Goal: Task Accomplishment & Management: Use online tool/utility

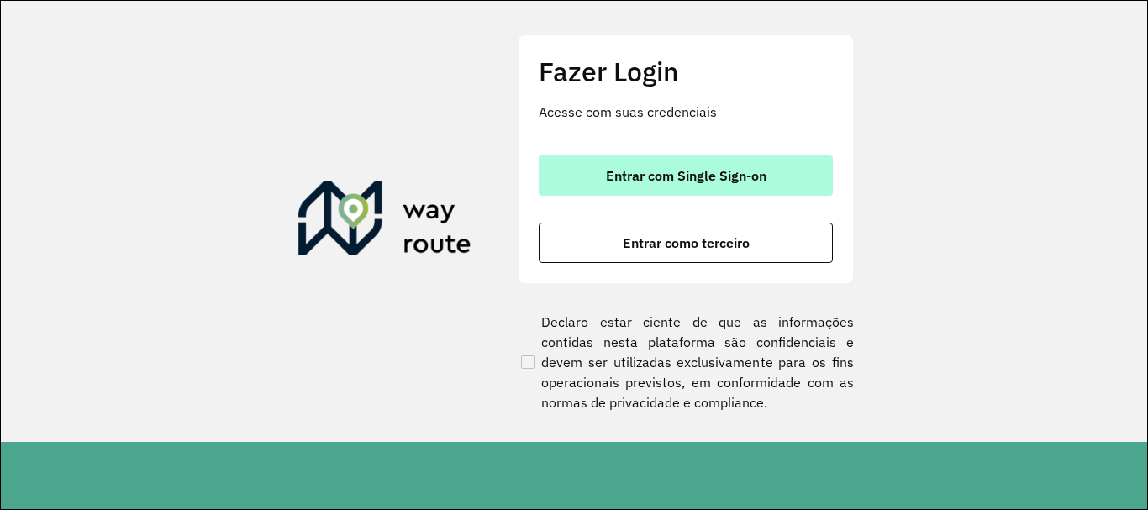
scroll to position [1101, 0]
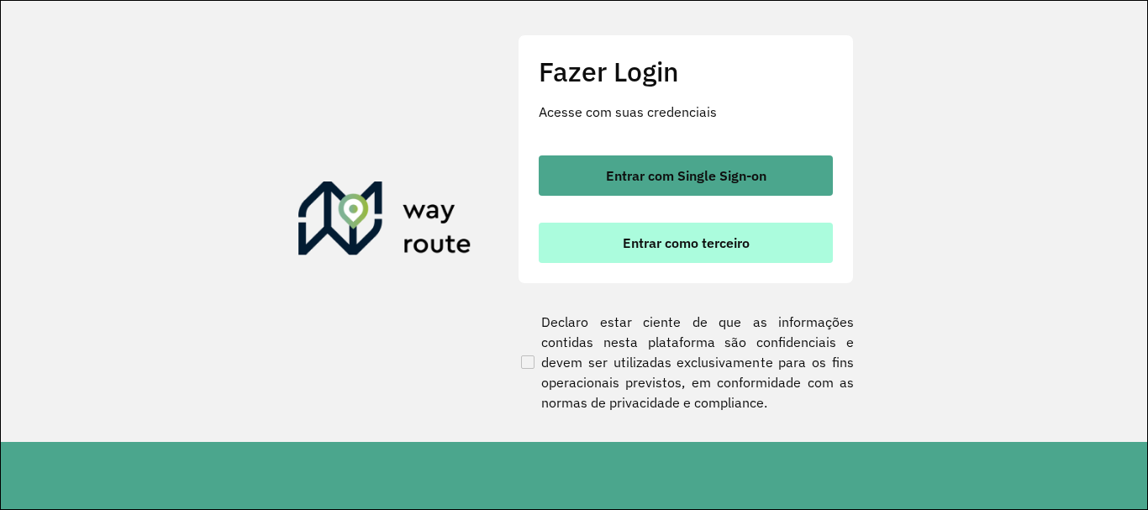
click at [693, 248] on span "Entrar como terceiro" at bounding box center [686, 242] width 127 height 13
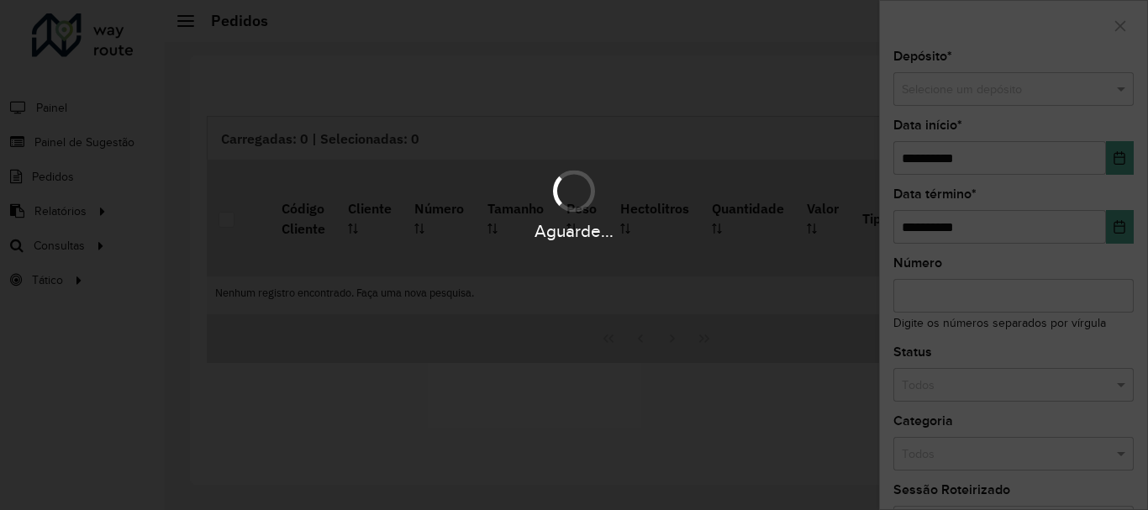
scroll to position [1101, 0]
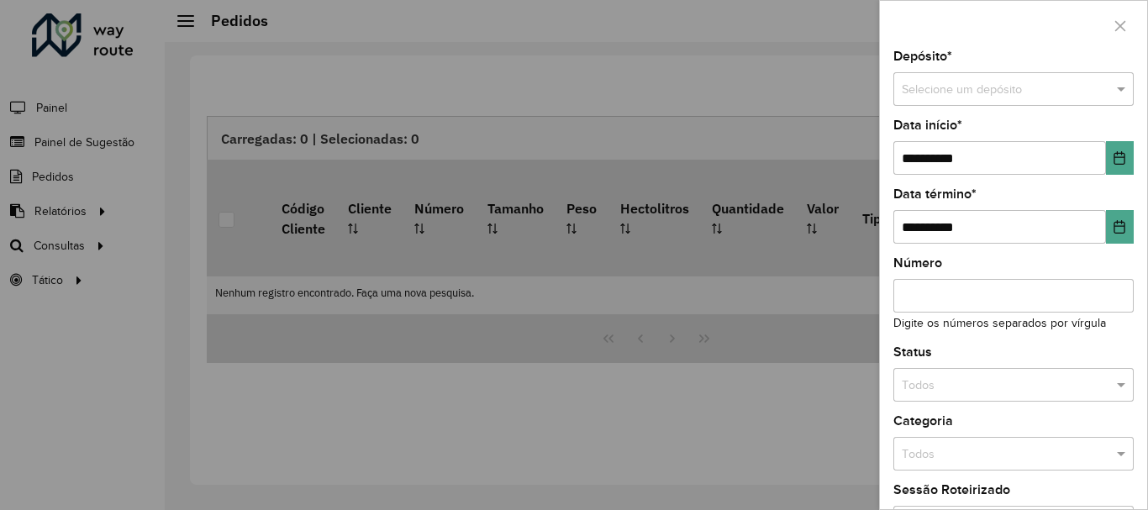
click at [42, 248] on div at bounding box center [574, 255] width 1148 height 510
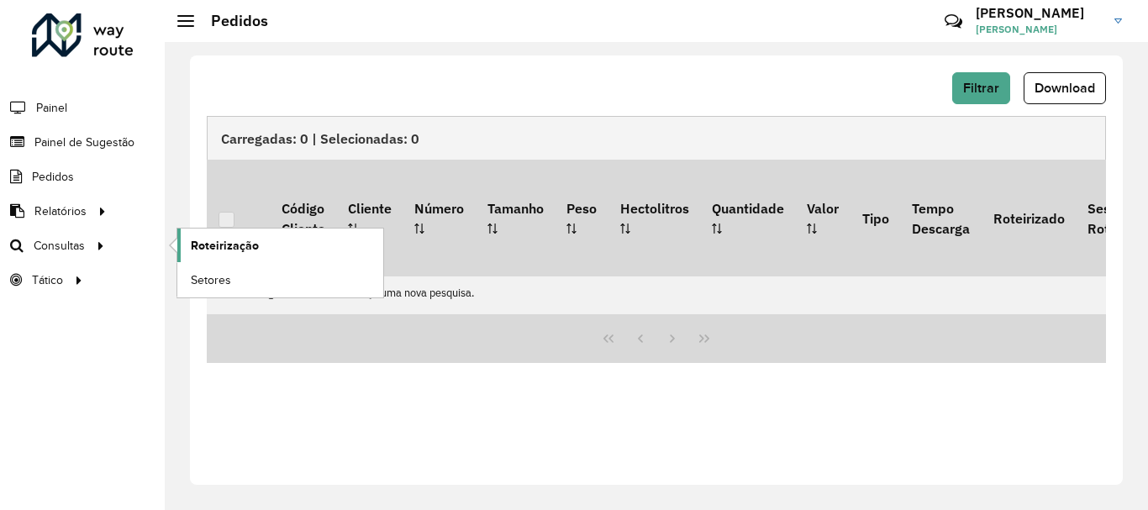
click at [240, 244] on span "Roteirização" at bounding box center [225, 246] width 68 height 18
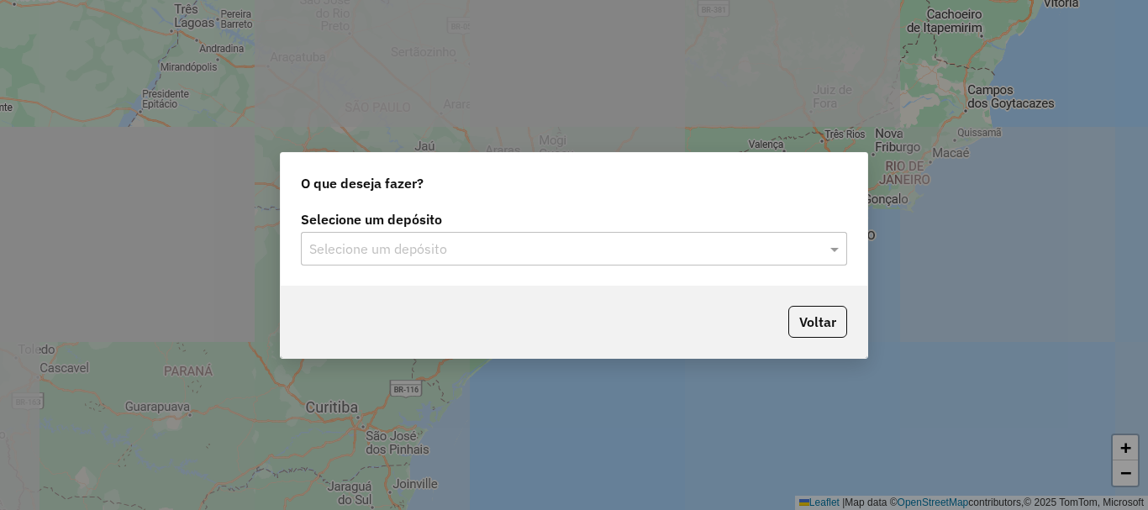
scroll to position [1101, 0]
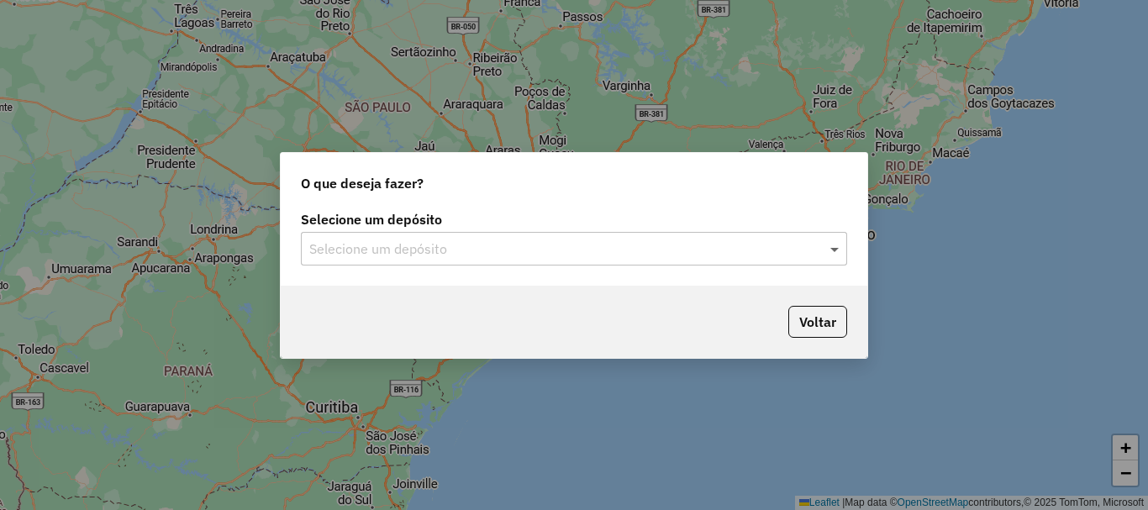
click at [838, 245] on span at bounding box center [836, 249] width 21 height 20
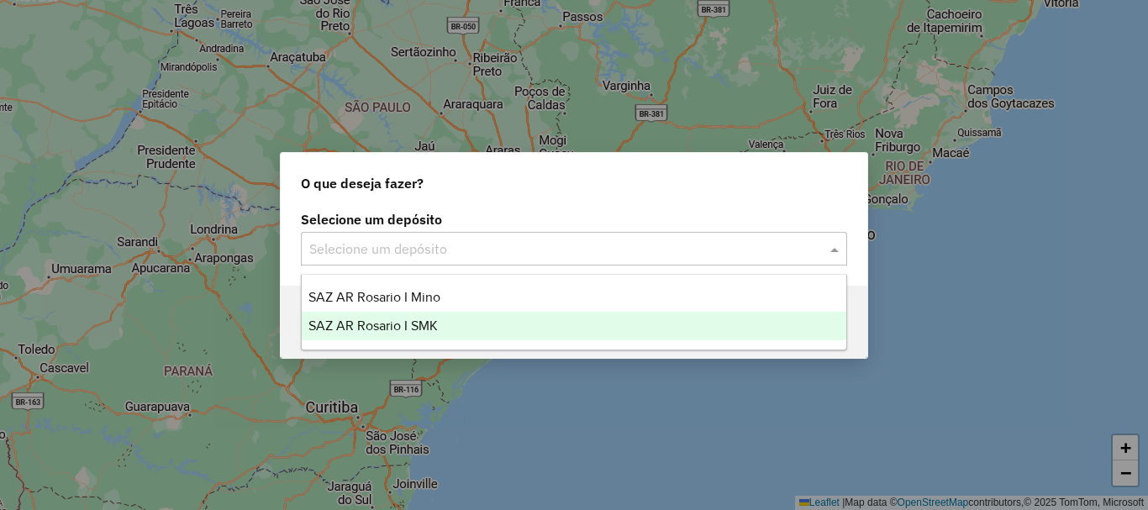
click at [378, 322] on span "SAZ AR Rosario I SMK" at bounding box center [372, 325] width 129 height 14
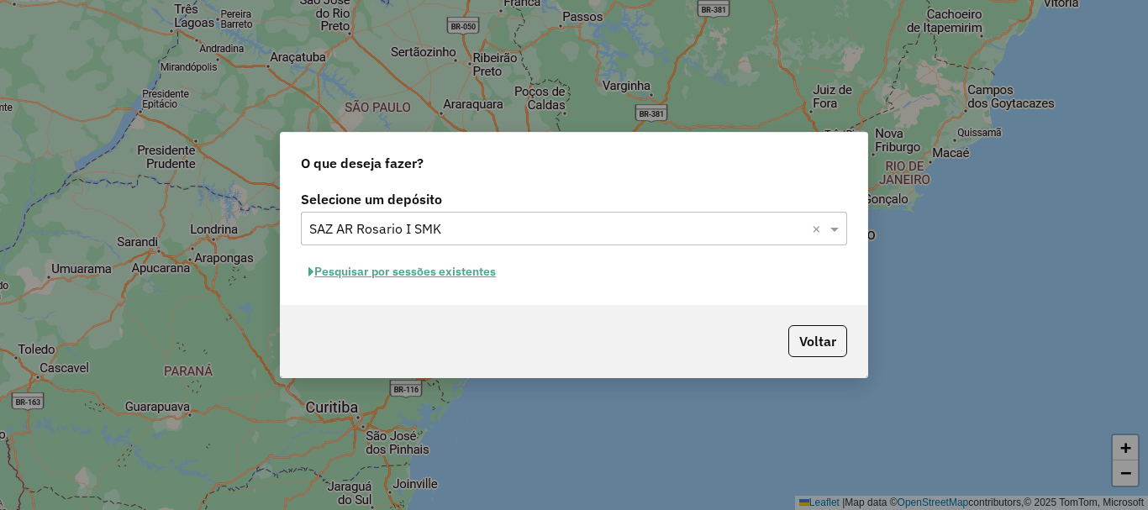
click at [394, 271] on button "Pesquisar por sessões existentes" at bounding box center [402, 272] width 202 height 26
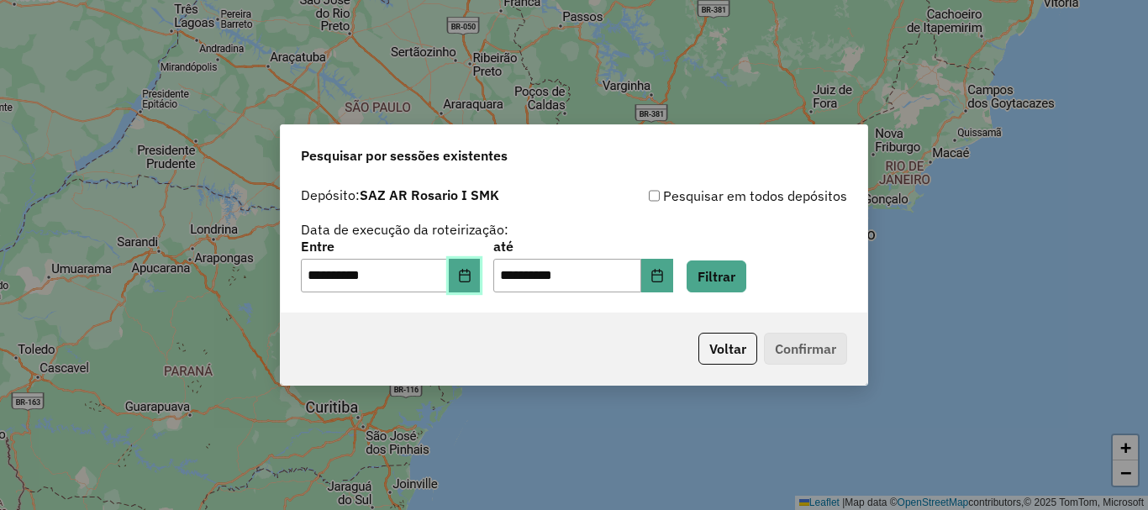
click at [470, 281] on icon "Choose Date" at bounding box center [464, 275] width 11 height 13
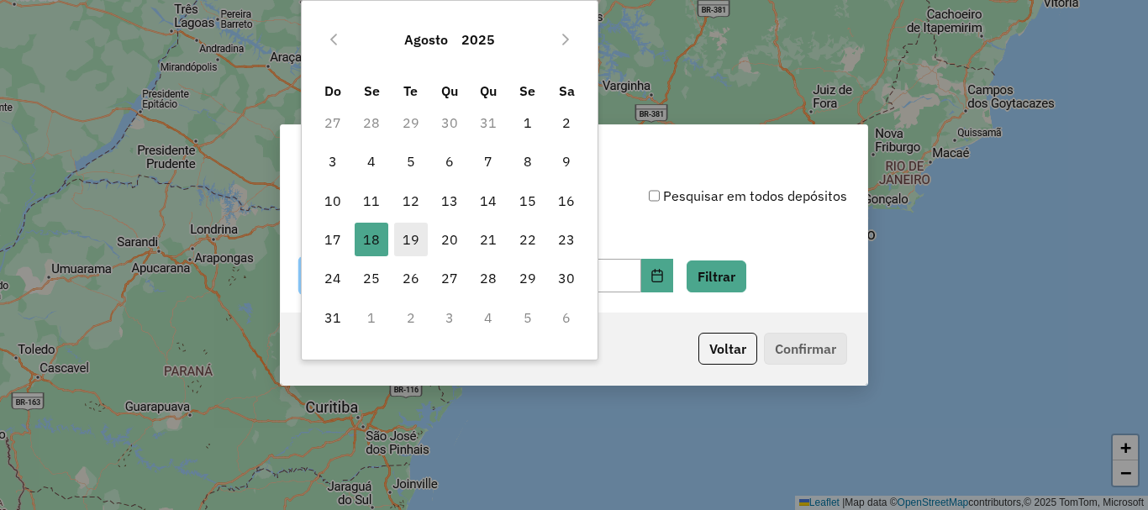
click at [410, 233] on span "19" at bounding box center [411, 240] width 34 height 34
type input "**********"
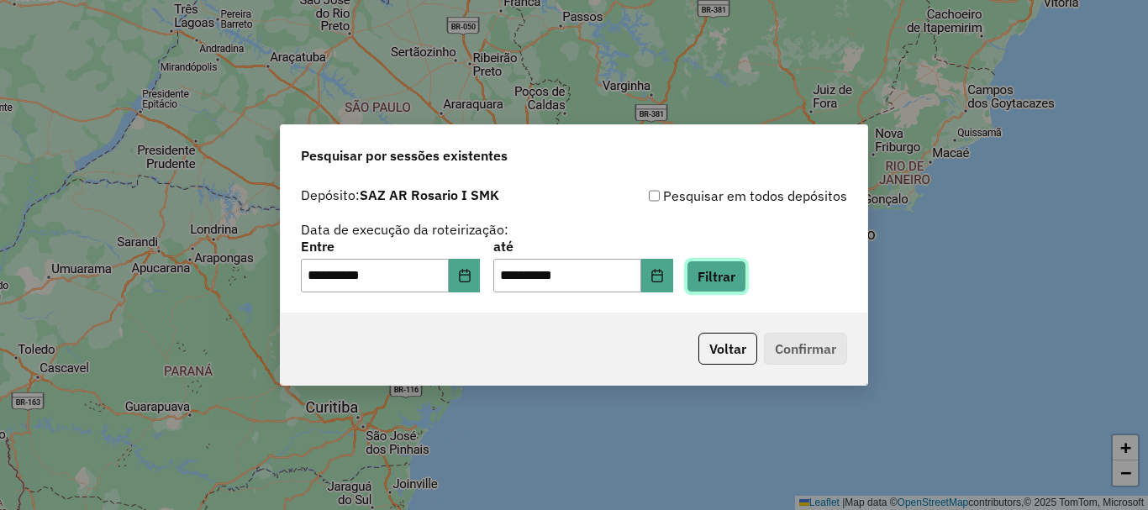
click at [746, 271] on button "Filtrar" at bounding box center [716, 276] width 60 height 32
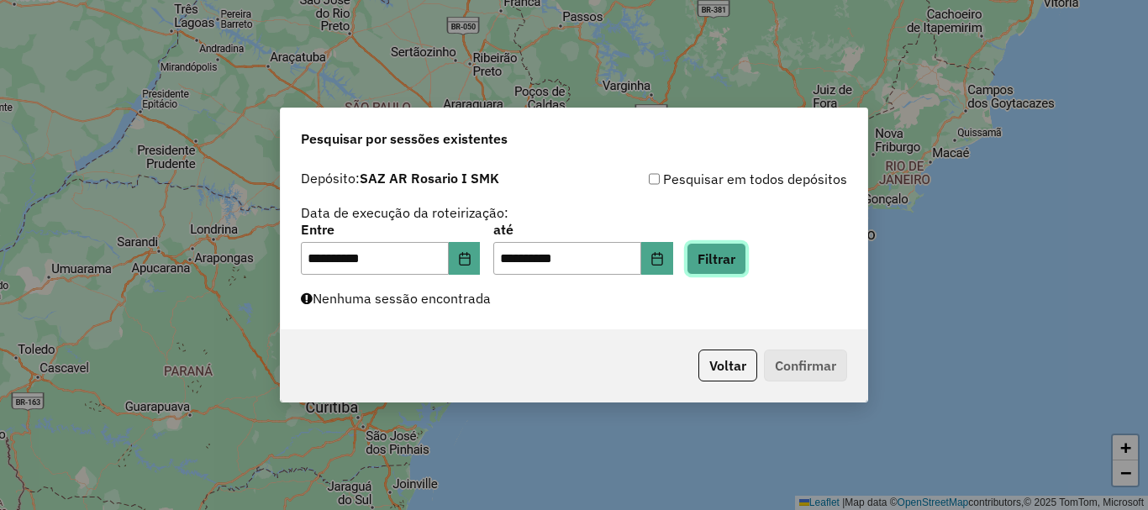
click at [686, 243] on button "Filtrar" at bounding box center [716, 259] width 60 height 32
click at [746, 259] on button "Filtrar" at bounding box center [716, 259] width 60 height 32
click at [744, 251] on button "Filtrar" at bounding box center [716, 259] width 60 height 32
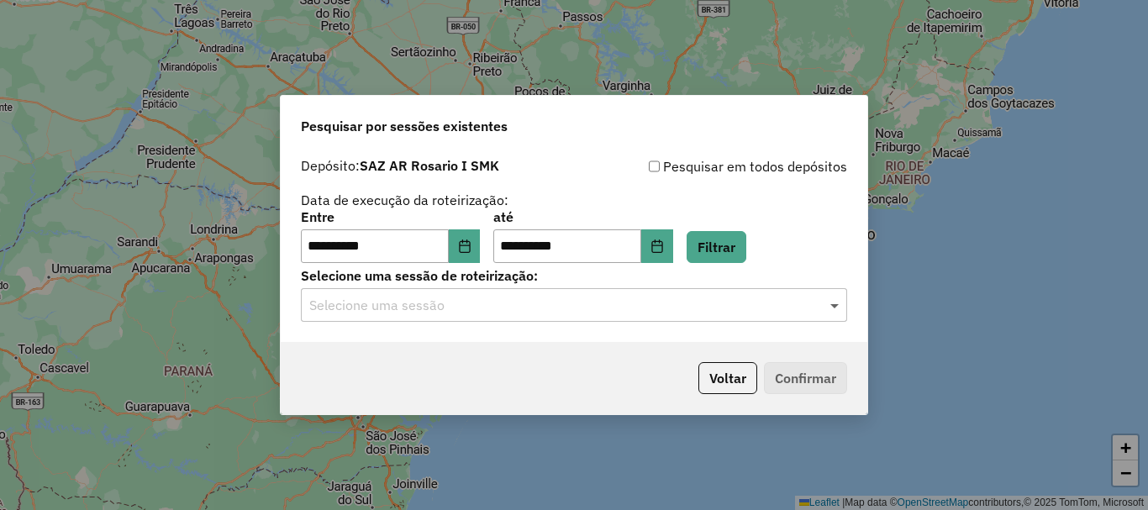
click at [835, 304] on span at bounding box center [836, 305] width 21 height 20
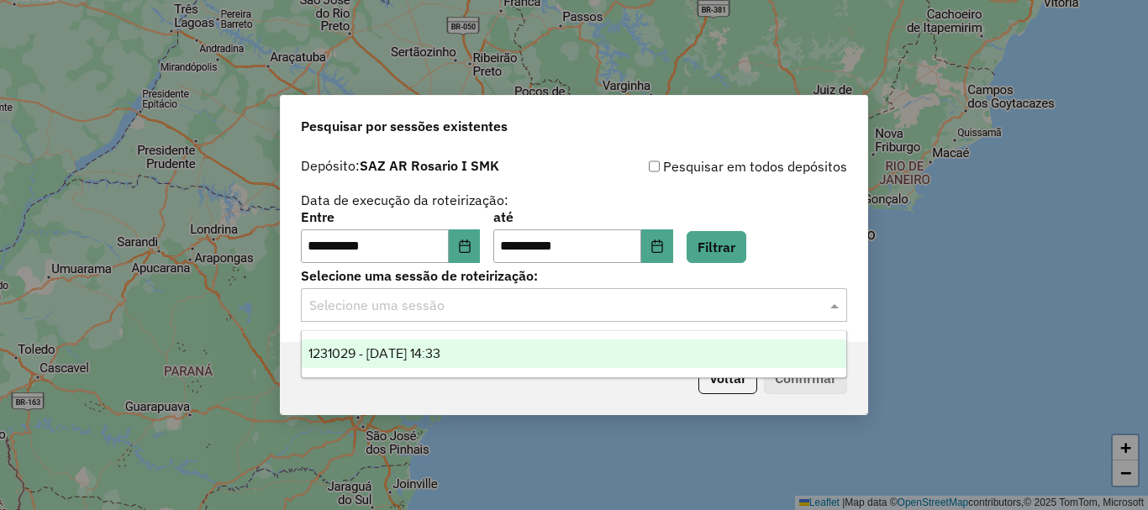
click at [419, 344] on div "1231029 - 19/08/2025 14:33" at bounding box center [574, 353] width 544 height 29
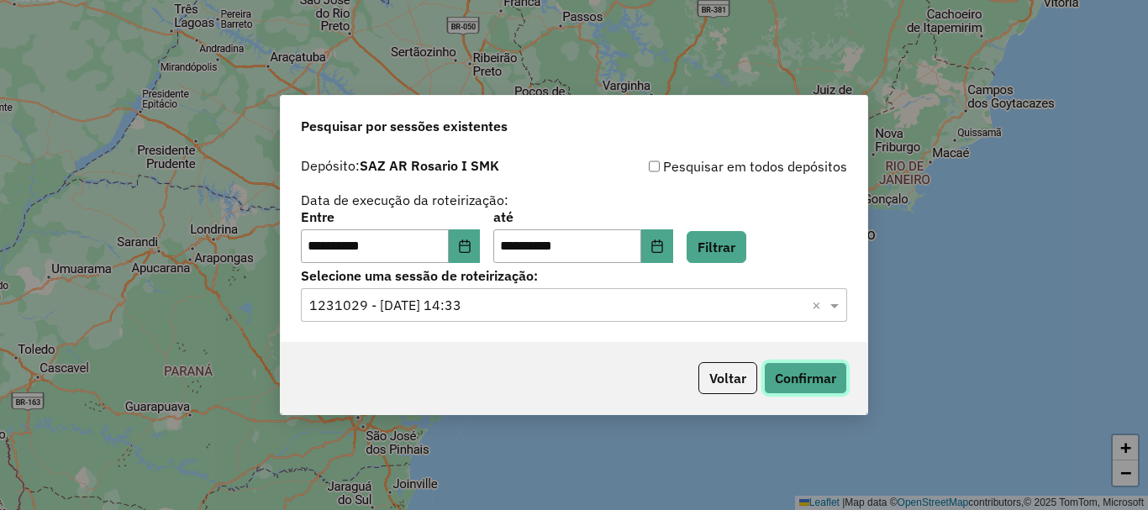
click at [824, 368] on button "Confirmar" at bounding box center [805, 378] width 83 height 32
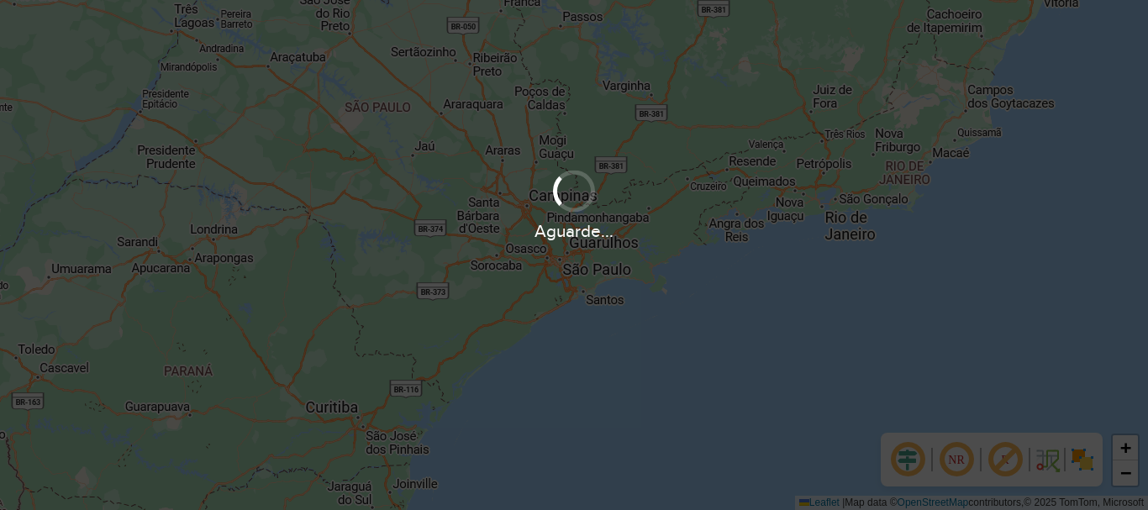
scroll to position [1101, 0]
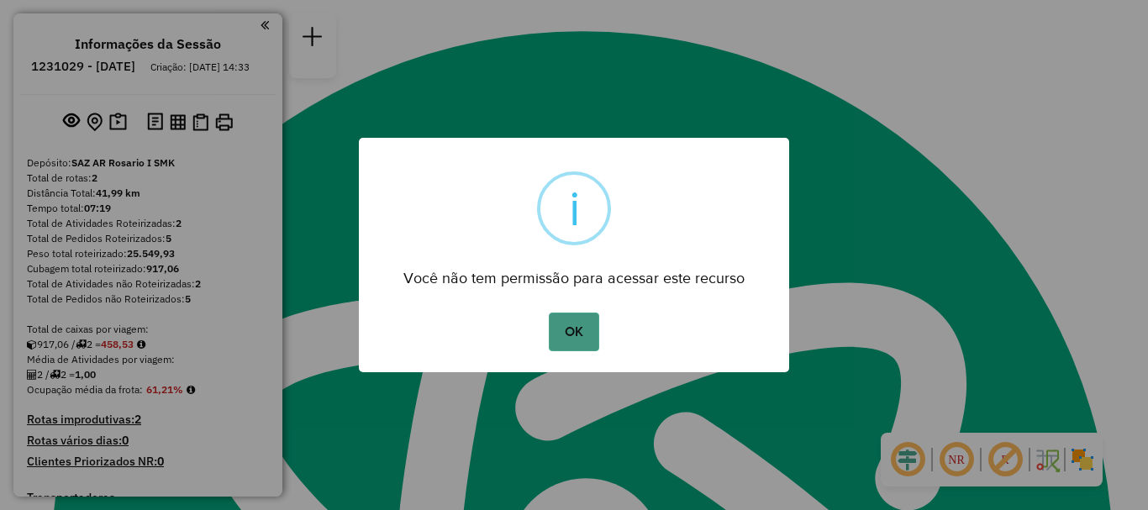
click at [570, 334] on button "OK" at bounding box center [574, 332] width 50 height 39
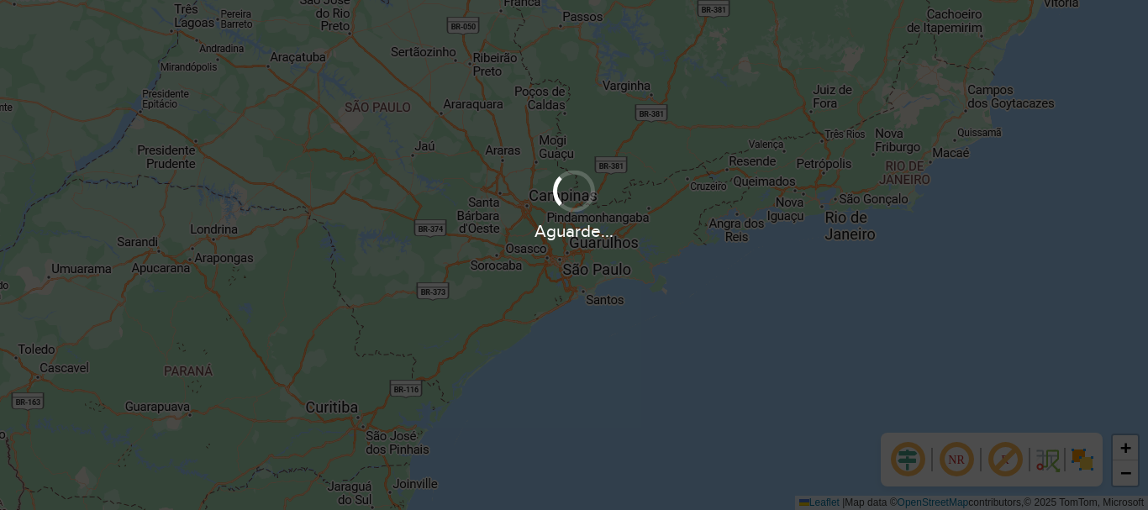
scroll to position [1101, 0]
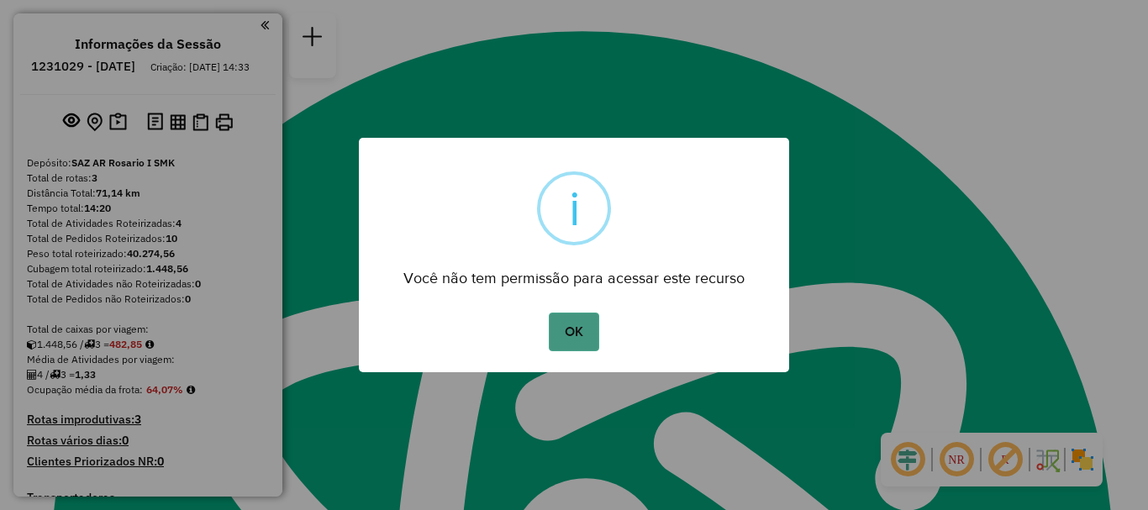
click at [580, 335] on button "OK" at bounding box center [574, 332] width 50 height 39
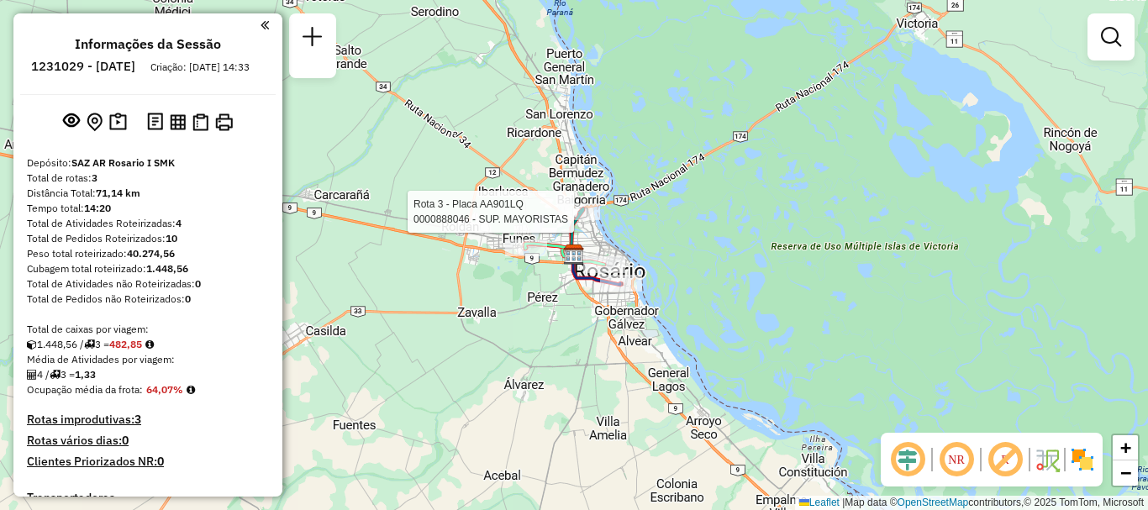
select select "**********"
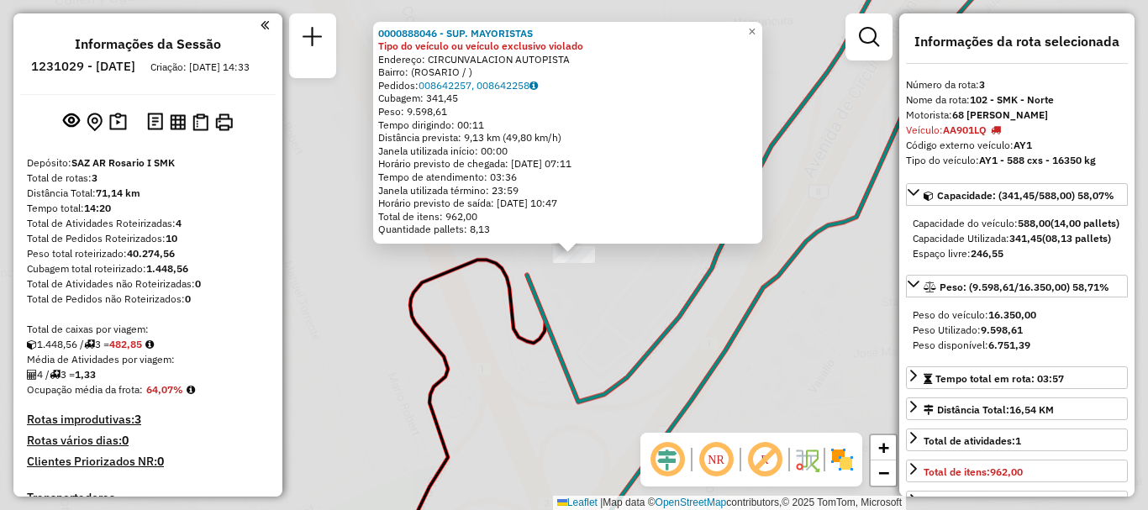
scroll to position [381, 0]
